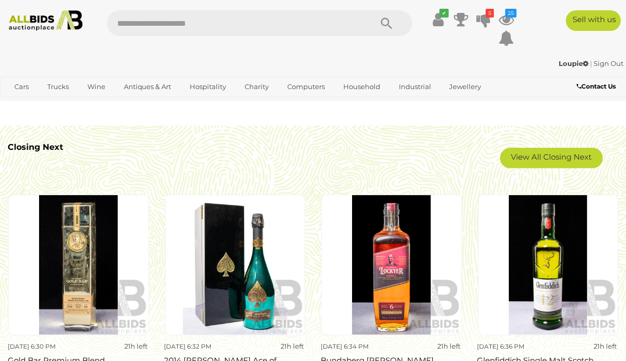
scroll to position [720, 0]
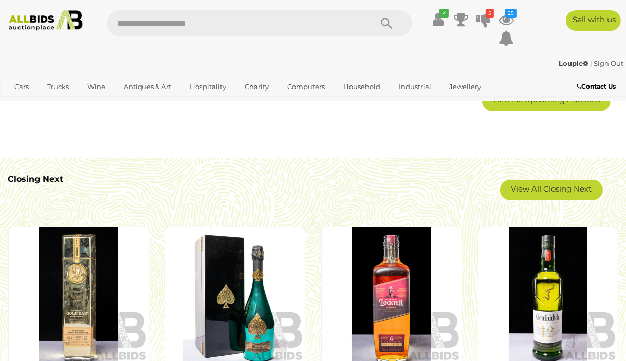
click at [530, 192] on link "View All Closing Next" at bounding box center [551, 189] width 103 height 21
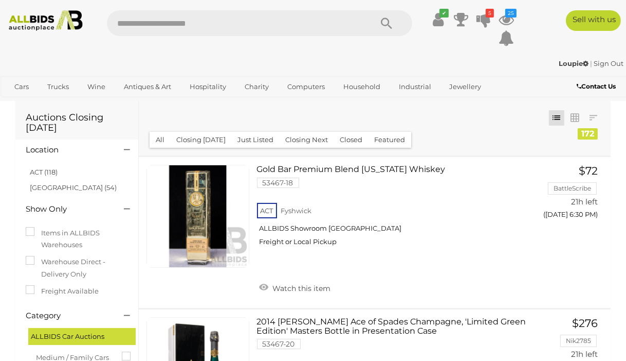
click at [49, 173] on link "ACT (118)" at bounding box center [44, 172] width 28 height 8
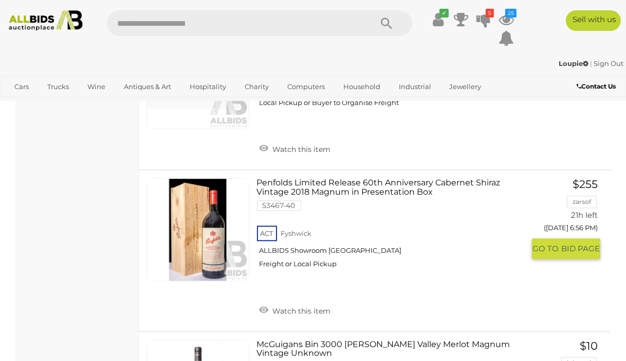
scroll to position [2674, 0]
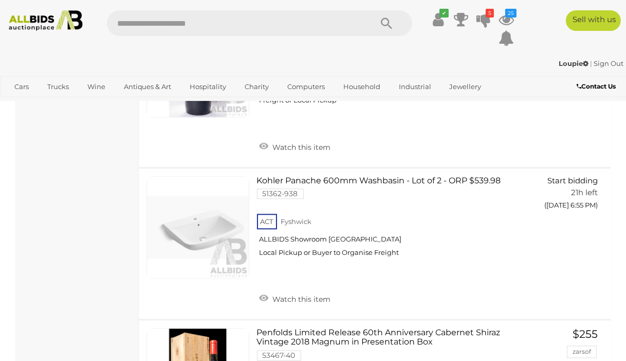
click at [307, 145] on link "Watch this item" at bounding box center [295, 145] width 77 height 15
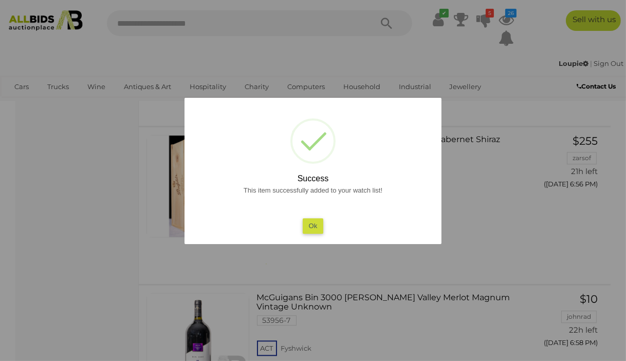
scroll to position [2829, 0]
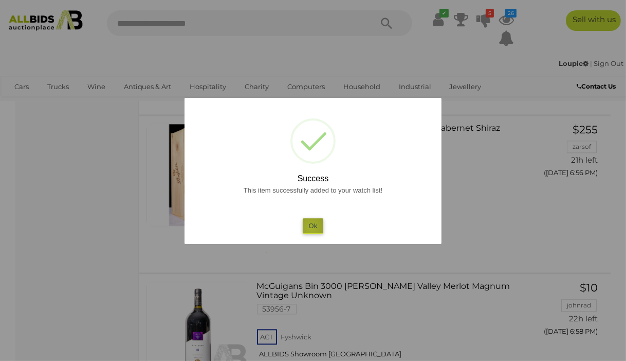
click at [311, 227] on button "Ok" at bounding box center [313, 225] width 21 height 15
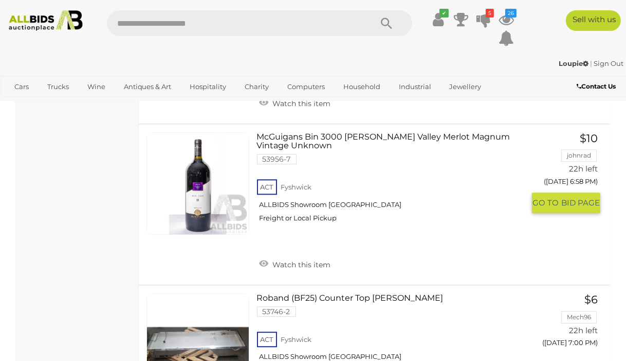
scroll to position [3034, 0]
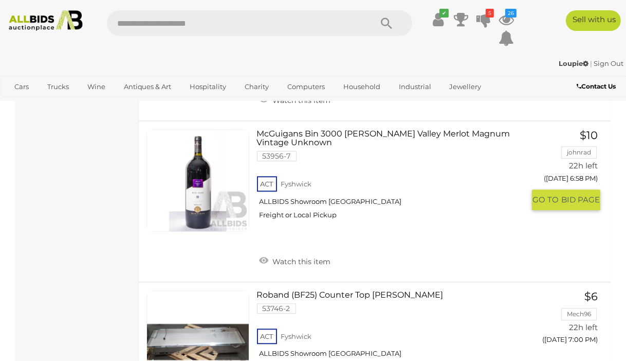
click at [296, 259] on link "Watch this item" at bounding box center [295, 260] width 77 height 15
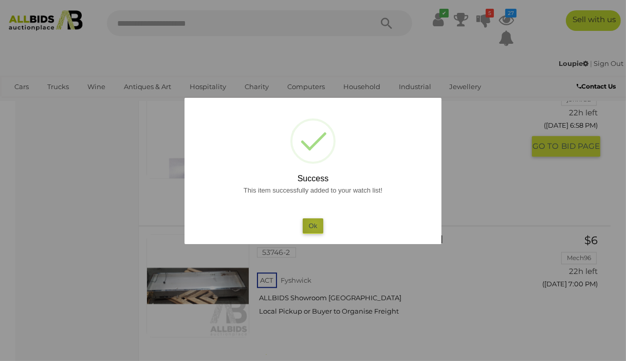
click at [315, 224] on button "Ok" at bounding box center [313, 225] width 21 height 15
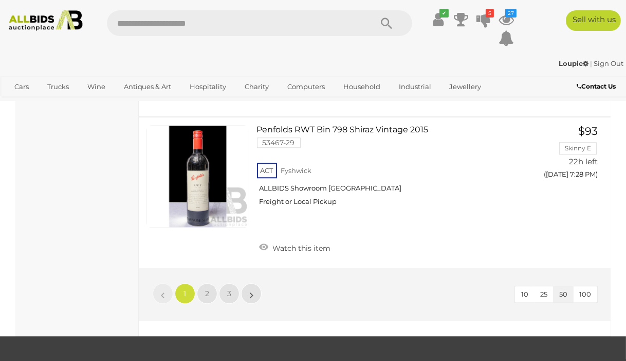
scroll to position [7714, 0]
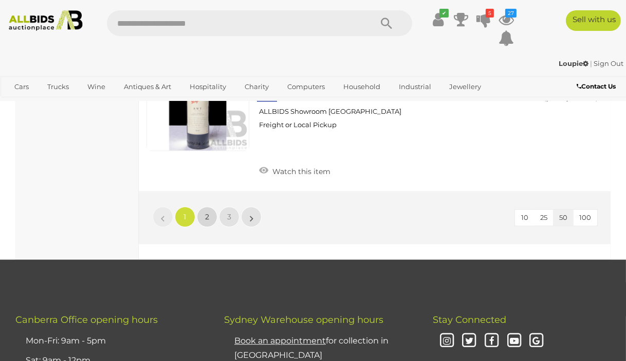
click at [206, 212] on span "2" at bounding box center [207, 216] width 4 height 9
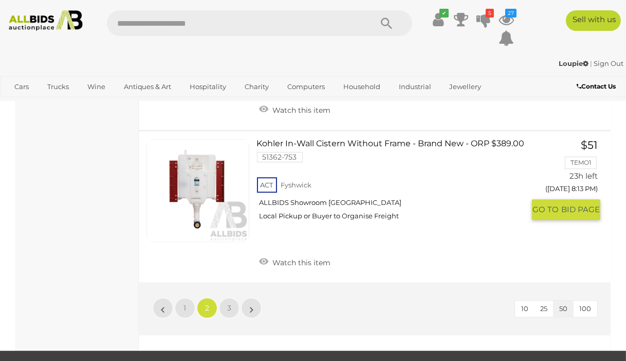
scroll to position [7561, 0]
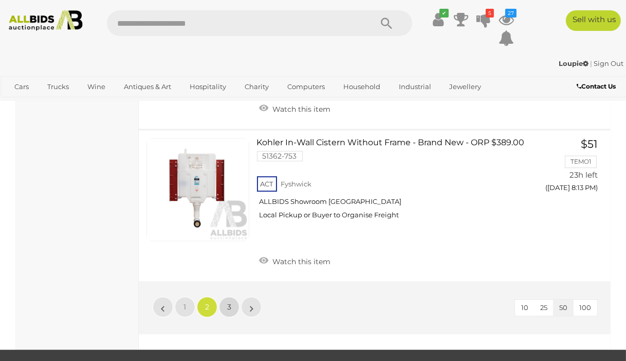
click at [230, 302] on span "3" at bounding box center [229, 306] width 4 height 9
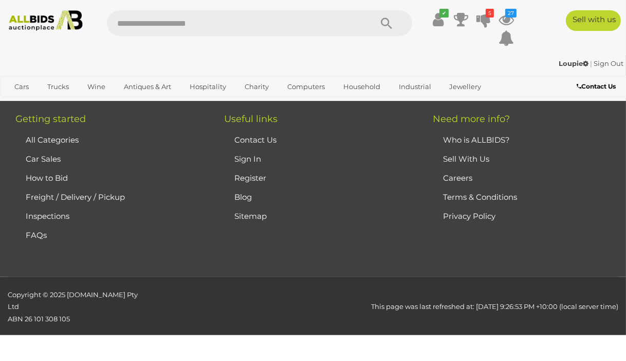
scroll to position [52, 0]
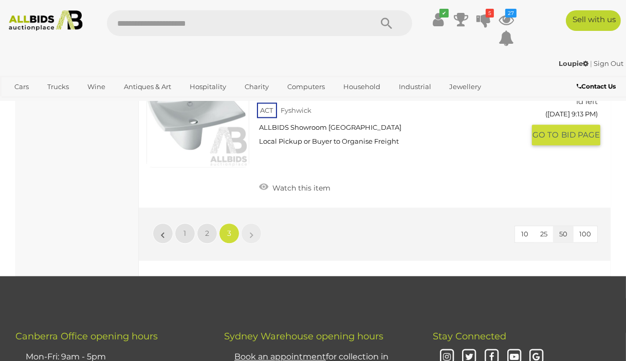
scroll to position [2778, 0]
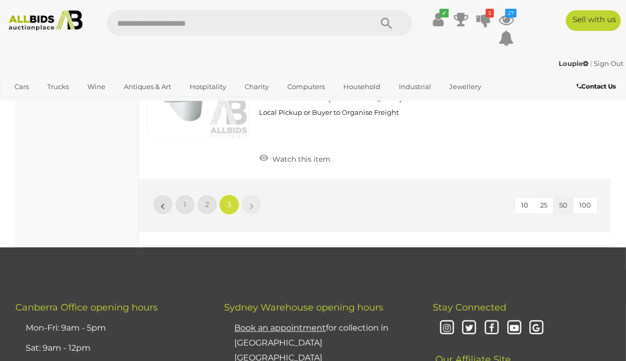
click at [28, 21] on img at bounding box center [46, 20] width 82 height 21
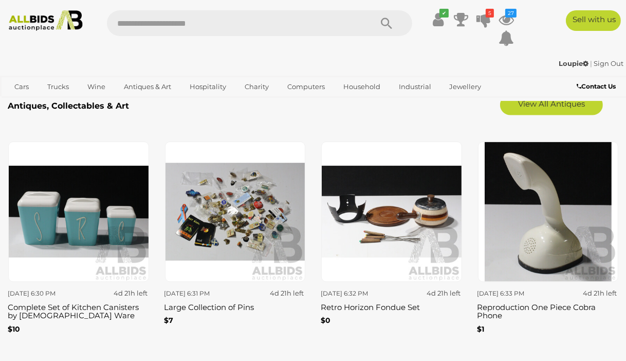
scroll to position [1491, 0]
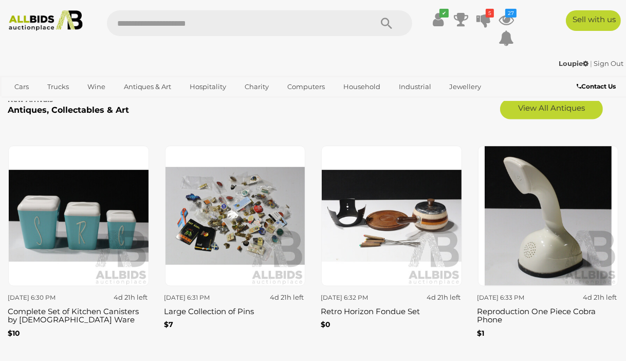
click at [508, 19] on icon at bounding box center [506, 19] width 15 height 19
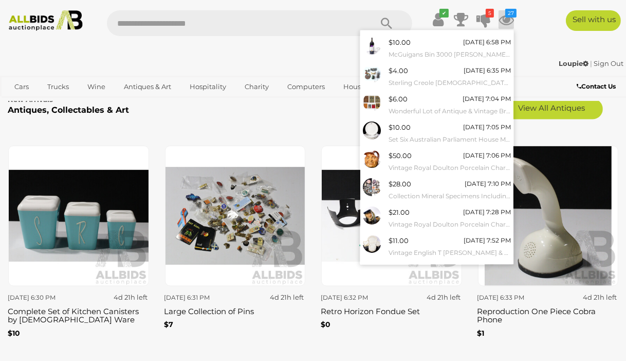
scroll to position [93, 0]
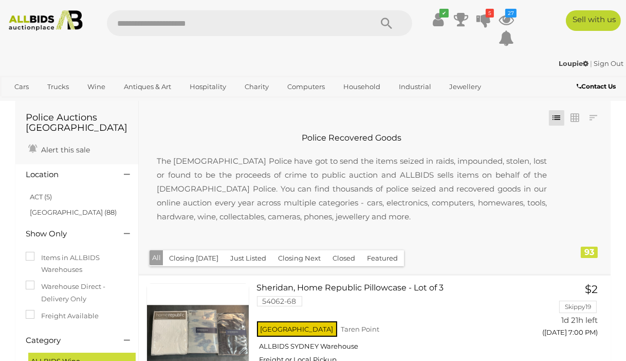
click at [45, 200] on link "ACT (5)" at bounding box center [41, 196] width 22 height 8
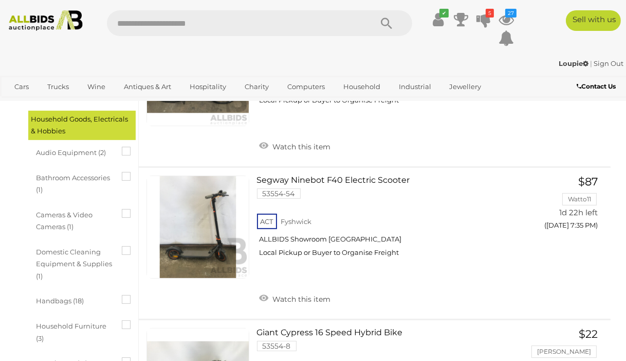
scroll to position [411, 0]
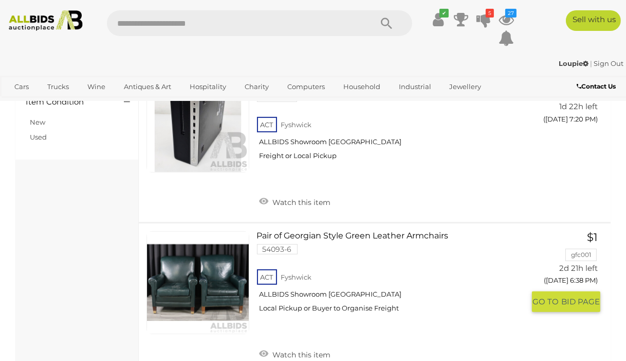
scroll to position [463, 0]
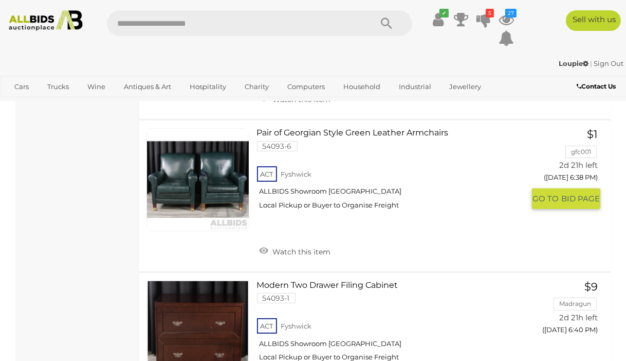
click at [304, 253] on link "Watch this item" at bounding box center [295, 250] width 77 height 15
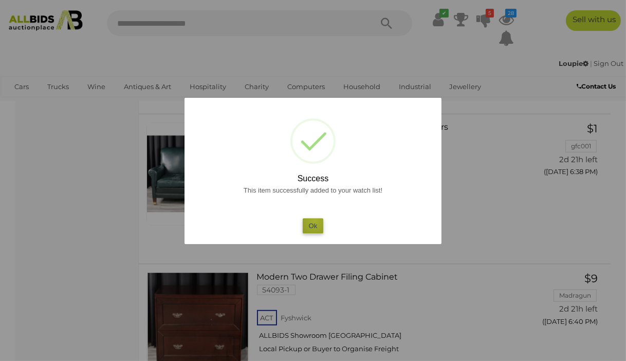
click at [315, 220] on button "Ok" at bounding box center [313, 225] width 21 height 15
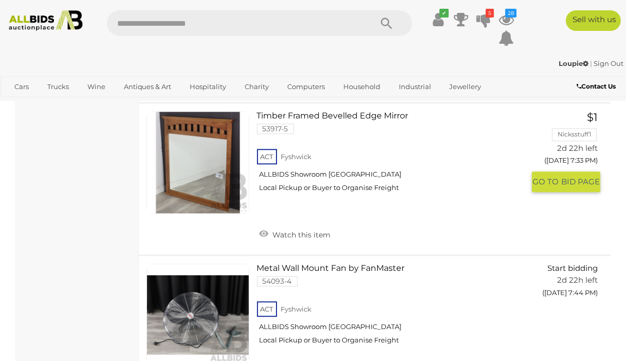
scroll to position [2931, 0]
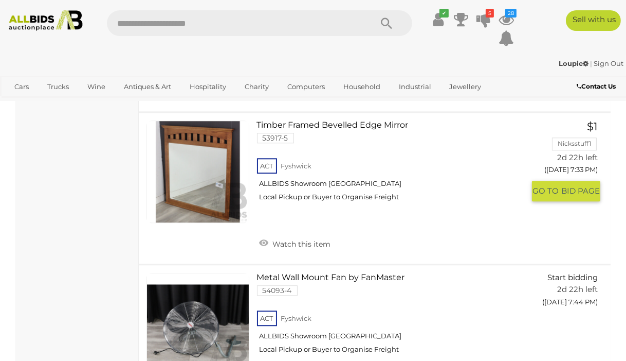
click at [307, 235] on link "Watch this item" at bounding box center [295, 242] width 77 height 15
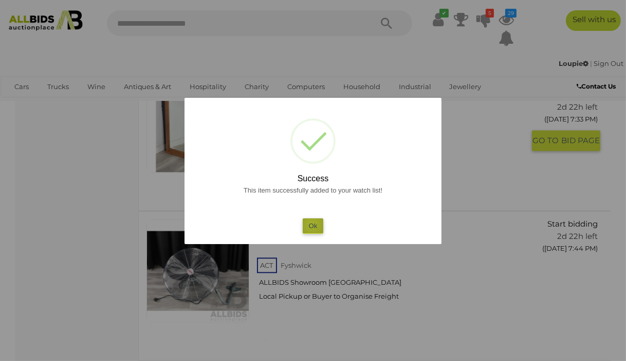
click at [312, 224] on button "Ok" at bounding box center [313, 225] width 21 height 15
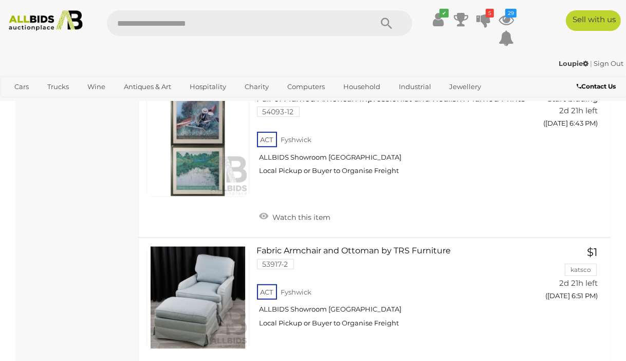
scroll to position [720, 0]
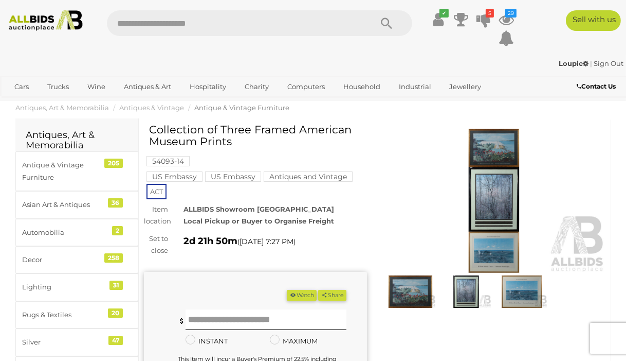
click at [495, 176] on img at bounding box center [494, 201] width 223 height 144
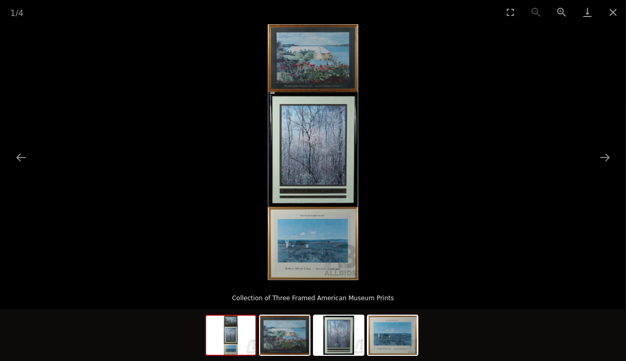
click at [606, 156] on button "Next slide" at bounding box center [606, 157] width 22 height 20
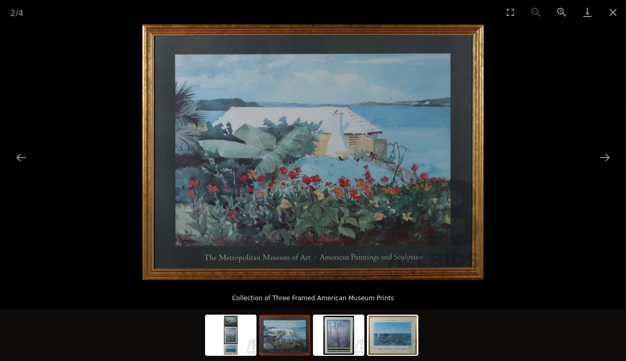
click at [608, 157] on button "Next slide" at bounding box center [606, 157] width 22 height 20
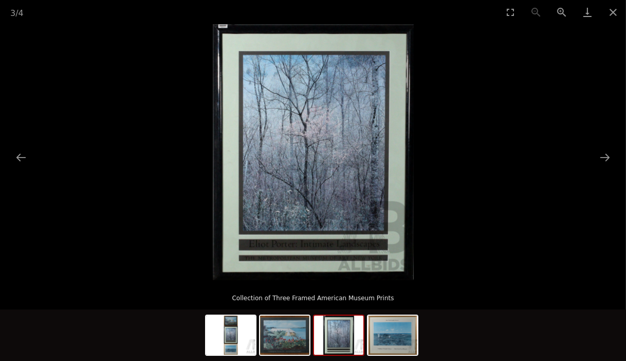
click at [561, 11] on button "Zoom in" at bounding box center [562, 12] width 26 height 24
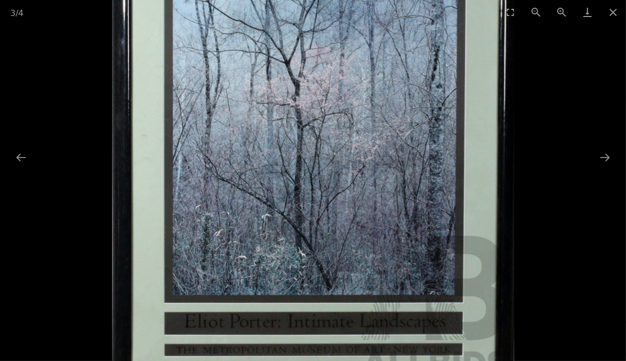
click at [561, 11] on button "Zoom in" at bounding box center [562, 12] width 26 height 24
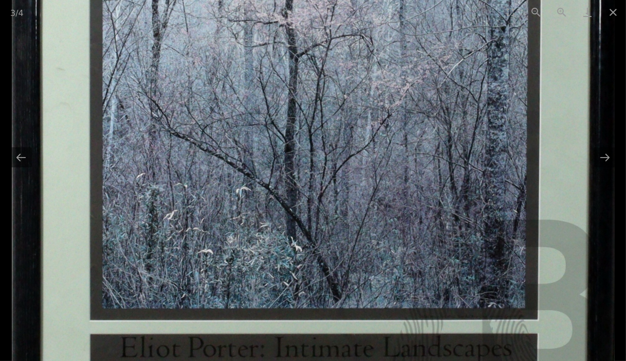
drag, startPoint x: 403, startPoint y: 300, endPoint x: 430, endPoint y: 249, distance: 57.5
click at [430, 249] on img at bounding box center [313, 72] width 603 height 767
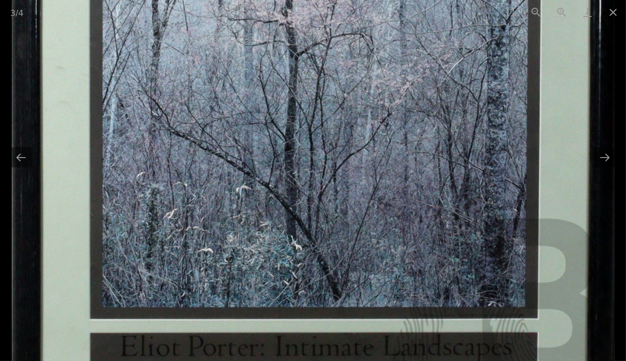
click at [607, 160] on button "Next slide" at bounding box center [606, 157] width 22 height 20
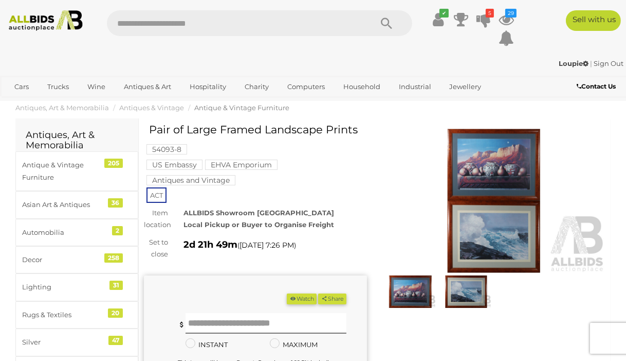
click at [415, 283] on img at bounding box center [410, 291] width 51 height 32
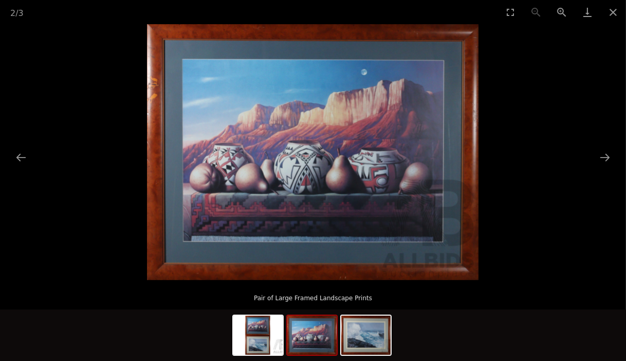
click at [609, 157] on button "Next slide" at bounding box center [606, 157] width 22 height 20
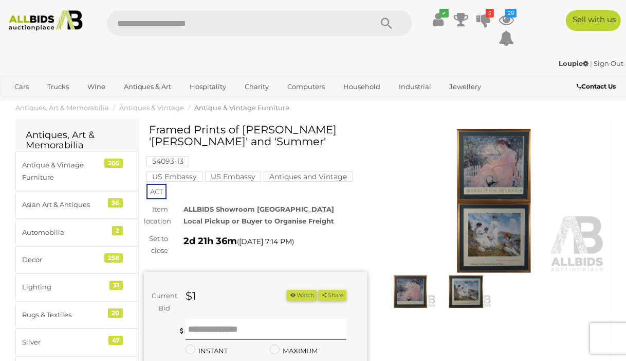
click at [408, 287] on img at bounding box center [410, 291] width 51 height 32
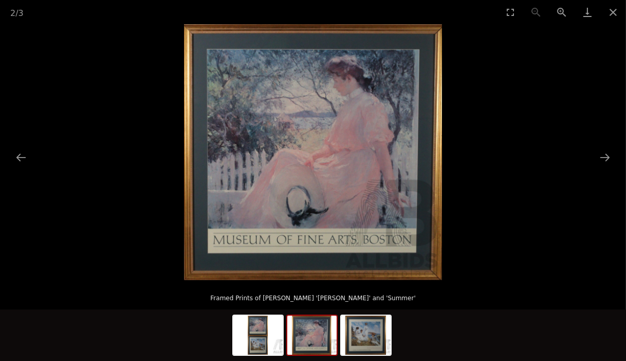
click at [609, 158] on button "Next slide" at bounding box center [606, 157] width 22 height 20
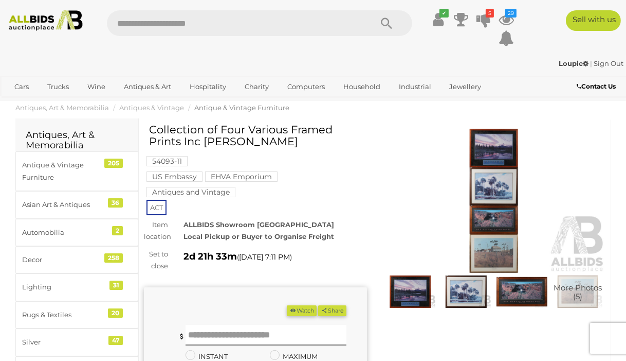
click at [405, 297] on img at bounding box center [410, 291] width 51 height 32
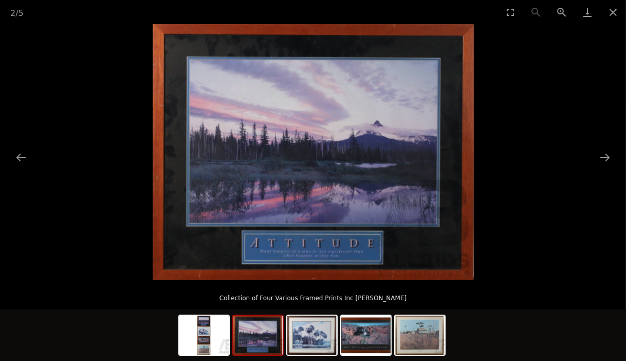
click at [563, 10] on button "Zoom in" at bounding box center [562, 12] width 26 height 24
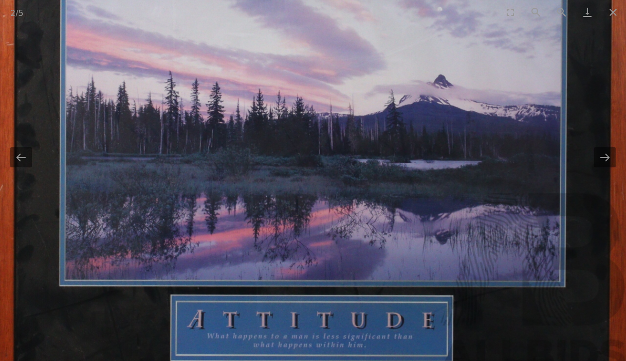
click at [563, 10] on button "Zoom in" at bounding box center [562, 12] width 26 height 24
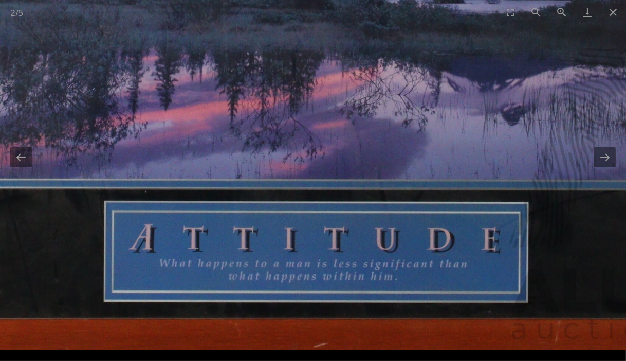
drag, startPoint x: 436, startPoint y: 260, endPoint x: 441, endPoint y: 48, distance: 212.5
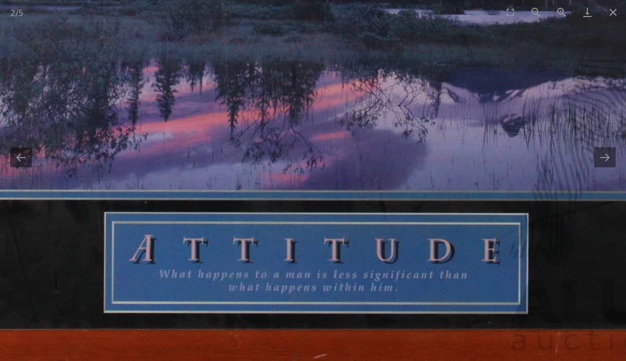
click at [606, 161] on button "Next slide" at bounding box center [606, 157] width 22 height 20
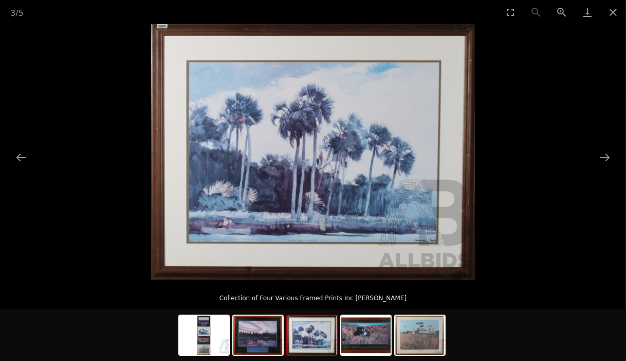
click at [606, 160] on button "Next slide" at bounding box center [606, 157] width 22 height 20
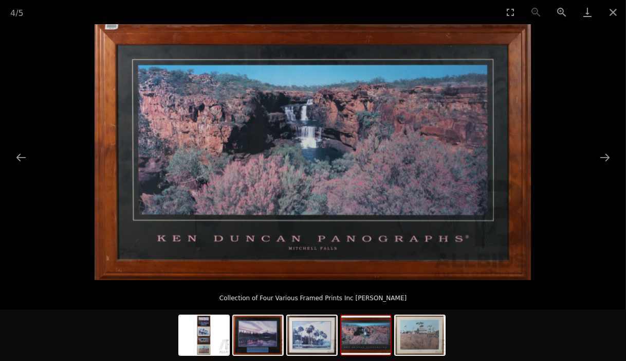
click at [606, 160] on button "Next slide" at bounding box center [606, 157] width 22 height 20
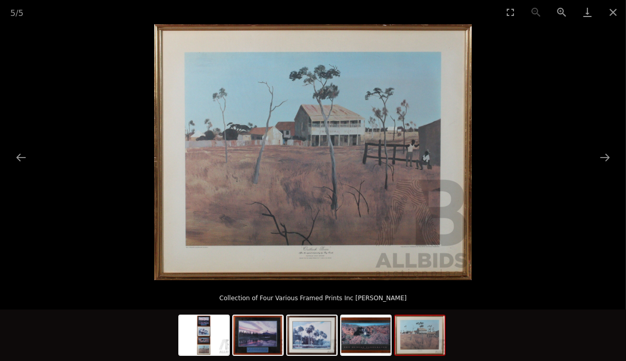
click at [560, 11] on button "Zoom in" at bounding box center [562, 12] width 26 height 24
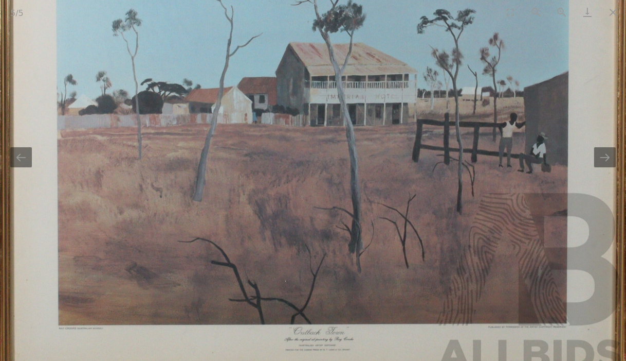
click at [560, 11] on button "Zoom in" at bounding box center [562, 12] width 26 height 24
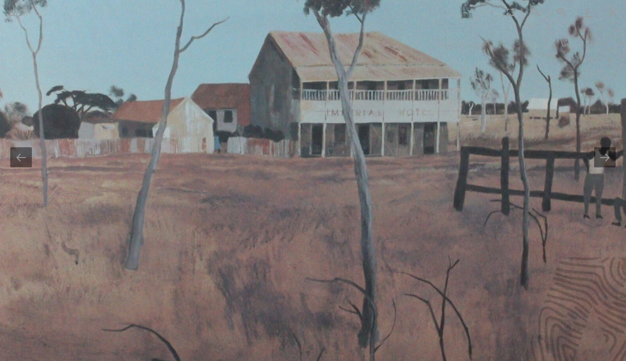
drag, startPoint x: 437, startPoint y: 266, endPoint x: 428, endPoint y: 317, distance: 51.6
click at [428, 317] on img at bounding box center [305, 174] width 954 height 767
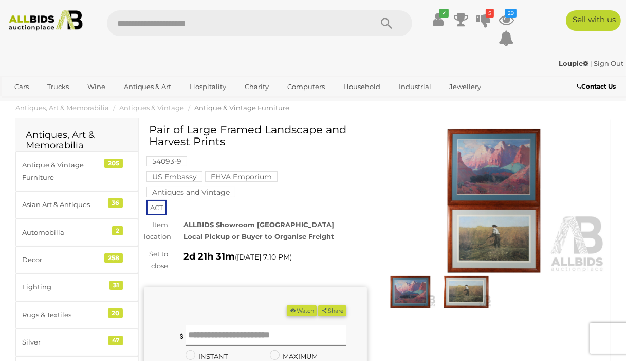
click at [412, 287] on img at bounding box center [410, 291] width 51 height 32
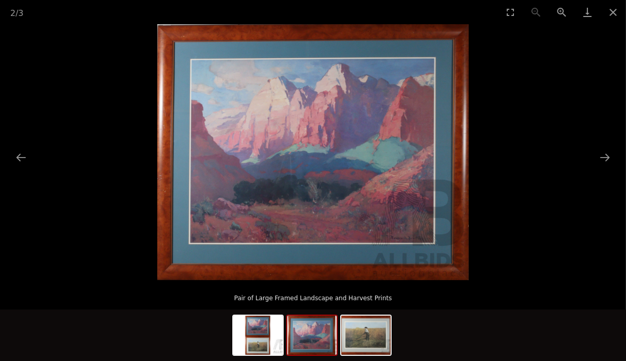
click at [561, 9] on button "Zoom in" at bounding box center [562, 12] width 26 height 24
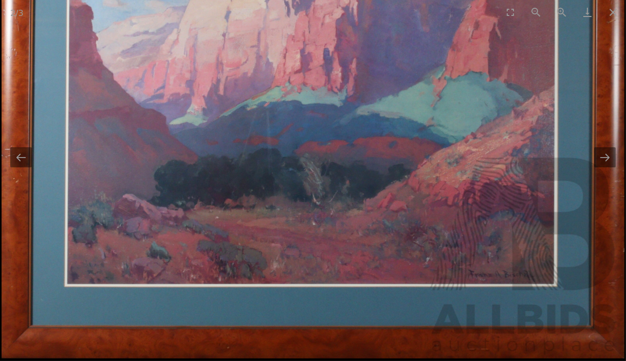
drag, startPoint x: 536, startPoint y: 70, endPoint x: 509, endPoint y: 23, distance: 54.3
click at [509, 23] on div "2 / 3 Pair of Large Framed Landscape and Harvest Prints" at bounding box center [313, 180] width 626 height 361
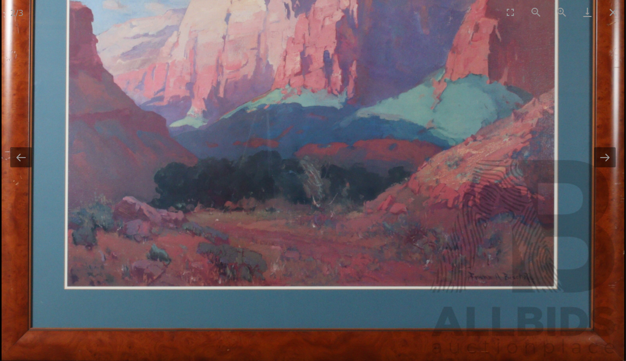
click at [609, 161] on button "Next slide" at bounding box center [606, 157] width 22 height 20
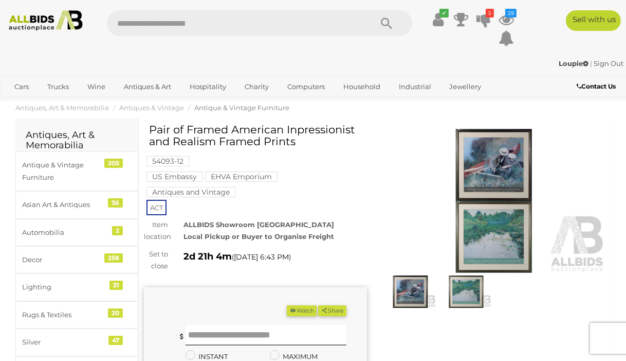
click at [490, 166] on img at bounding box center [494, 201] width 223 height 144
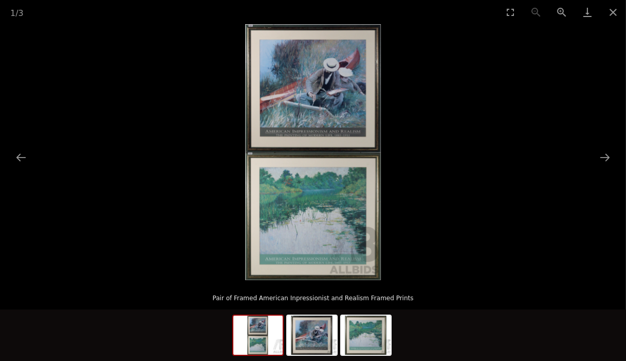
click at [605, 156] on button "Next slide" at bounding box center [606, 157] width 22 height 20
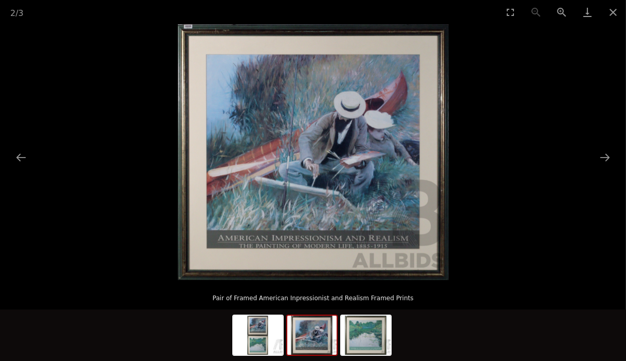
click at [361, 334] on img at bounding box center [365, 334] width 49 height 39
